Goal: Navigation & Orientation: Go to known website

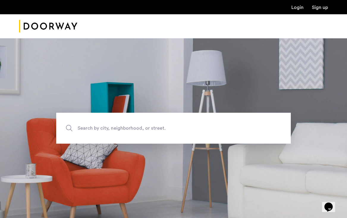
click at [302, 7] on link "Login" at bounding box center [297, 7] width 12 height 5
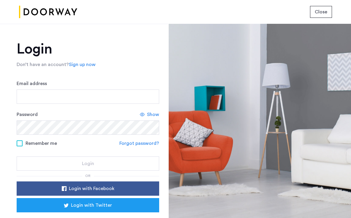
click at [59, 12] on img at bounding box center [48, 12] width 58 height 22
